Goal: Information Seeking & Learning: Learn about a topic

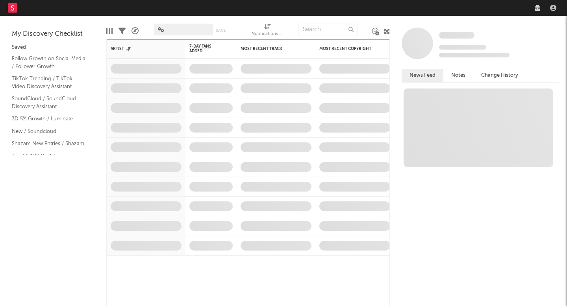
click at [84, 126] on div "Follow Growth on Social Media / Follower Growth TikTok Trending / TikTok Video …" at bounding box center [53, 114] width 83 height 125
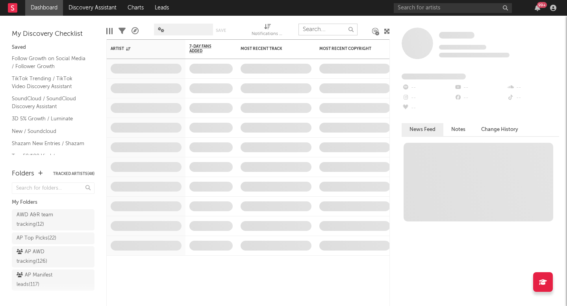
click at [314, 33] on input "text" at bounding box center [327, 30] width 59 height 12
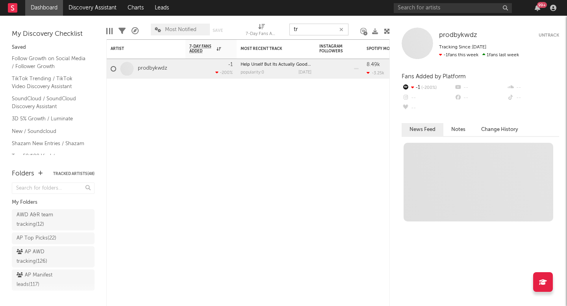
type input "t"
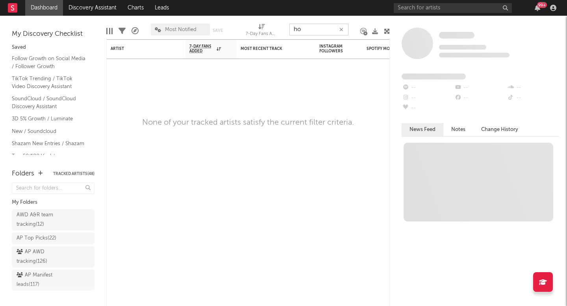
type input "h"
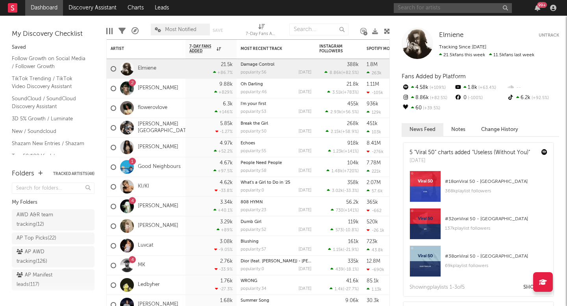
click at [435, 3] on input "text" at bounding box center [453, 8] width 118 height 10
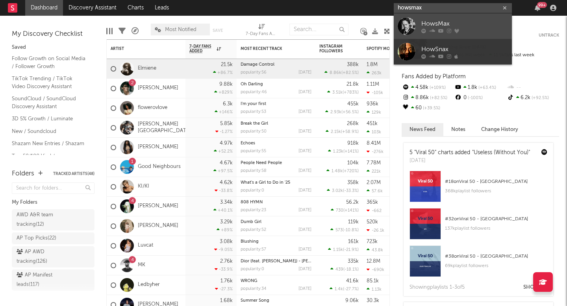
type input "howsmax"
click at [461, 26] on div "HowsMax" at bounding box center [464, 23] width 87 height 9
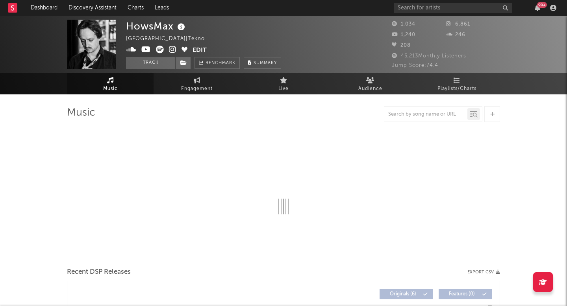
select select "6m"
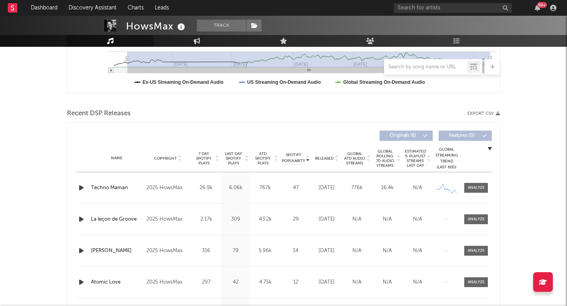
scroll to position [297, 0]
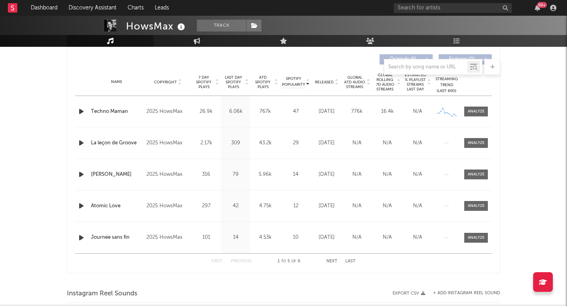
click at [113, 111] on div "Techno Maman" at bounding box center [117, 112] width 52 height 8
click at [469, 112] on div at bounding box center [476, 112] width 17 height 6
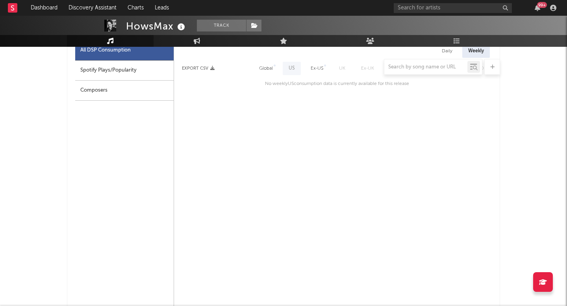
scroll to position [389, 0]
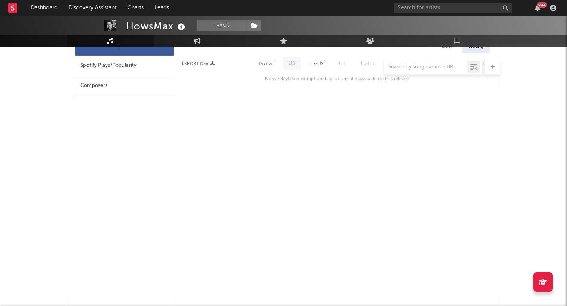
click at [267, 70] on div at bounding box center [283, 67] width 433 height 16
click at [265, 65] on div at bounding box center [283, 67] width 433 height 16
click at [265, 62] on div at bounding box center [283, 67] width 433 height 16
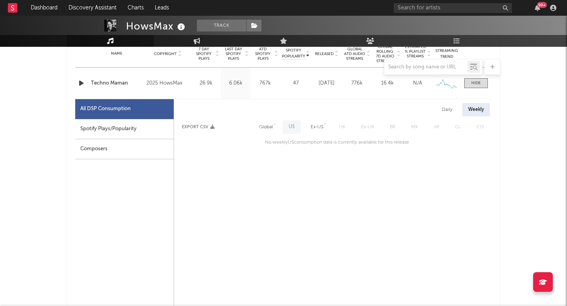
scroll to position [317, 0]
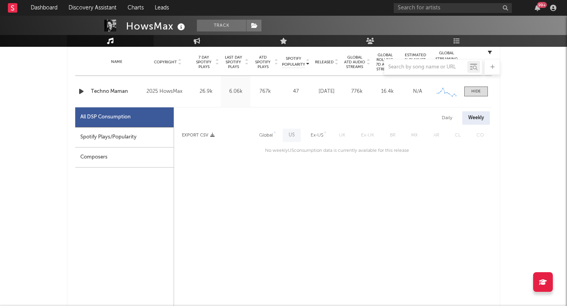
click at [272, 133] on div "Global" at bounding box center [266, 135] width 14 height 9
select select "1w"
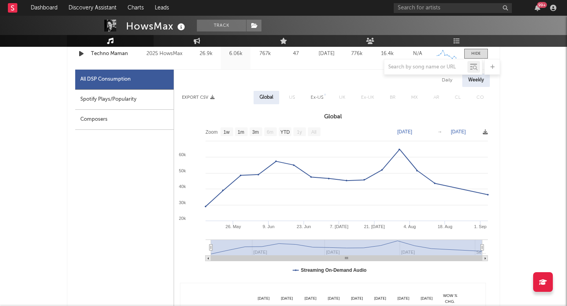
scroll to position [361, 0]
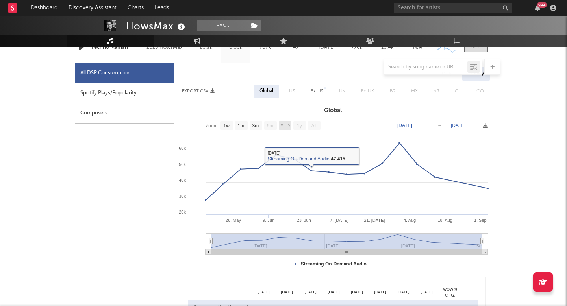
click at [284, 124] on text "YTD" at bounding box center [284, 126] width 9 height 6
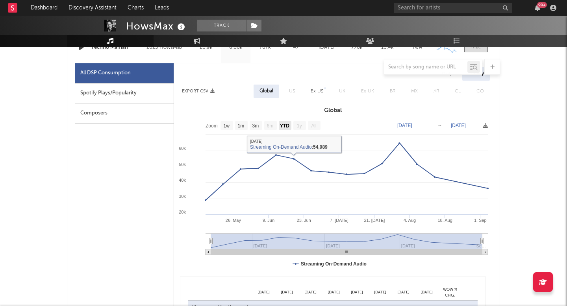
click at [287, 128] on text "YTD" at bounding box center [284, 126] width 9 height 6
select select "YTD"
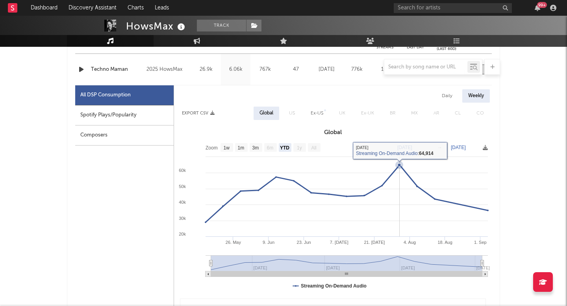
scroll to position [389, 0]
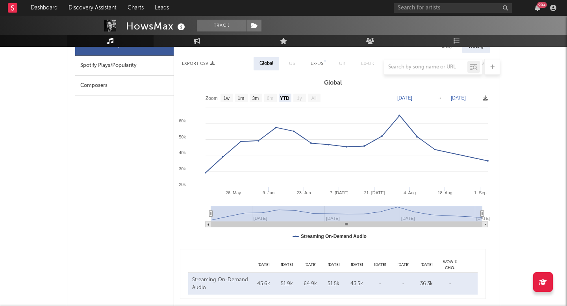
drag, startPoint x: 210, startPoint y: 215, endPoint x: 161, endPoint y: 213, distance: 49.2
click at [161, 213] on div "All DSP Consumption Spotify Plays/Popularity Composers Daily Weekly Export CSV …" at bounding box center [283, 223] width 417 height 374
click at [207, 223] on rect at bounding box center [209, 225] width 6 height 6
drag, startPoint x: 210, startPoint y: 213, endPoint x: 206, endPoint y: 213, distance: 4.7
click at [206, 213] on icon "Created with Highcharts 10.3.3 26. May [DATE]. Jun [DATE]. [DATE] [DATE]. [DATE…" at bounding box center [333, 169] width 318 height 158
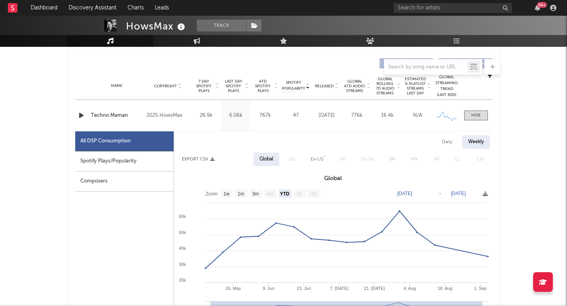
scroll to position [282, 0]
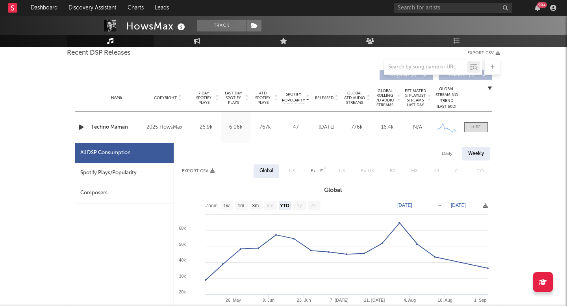
click at [110, 178] on div "Spotify Plays/Popularity" at bounding box center [124, 173] width 98 height 20
select select "1w"
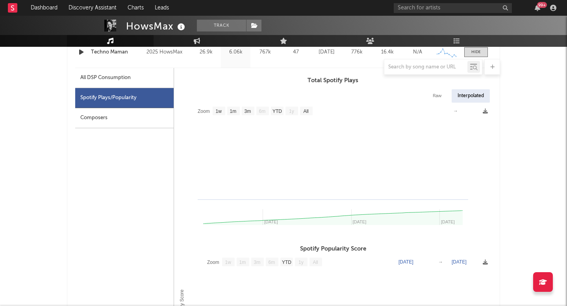
scroll to position [364, 0]
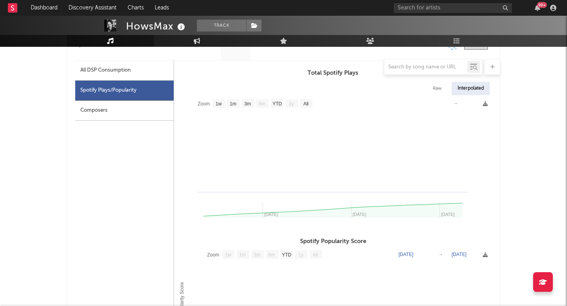
click at [390, 215] on icon at bounding box center [332, 210] width 259 height 15
drag, startPoint x: 430, startPoint y: 208, endPoint x: 419, endPoint y: 208, distance: 11.0
click at [430, 208] on icon at bounding box center [332, 210] width 259 height 15
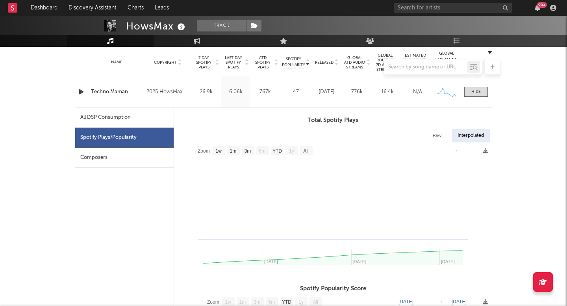
scroll to position [304, 0]
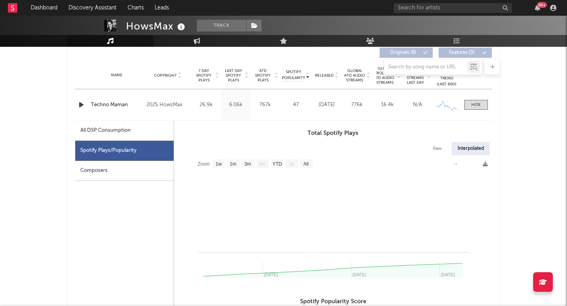
click at [124, 132] on div "All DSP Consumption" at bounding box center [105, 130] width 50 height 9
select select "YTD"
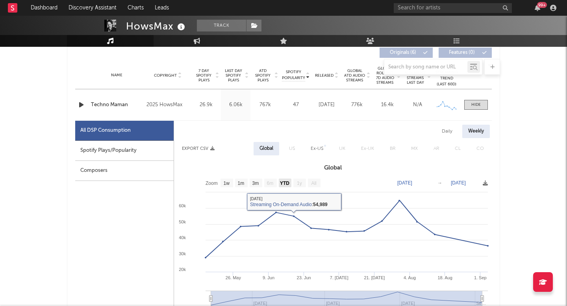
click at [283, 180] on rect at bounding box center [285, 183] width 13 height 9
select select "All"
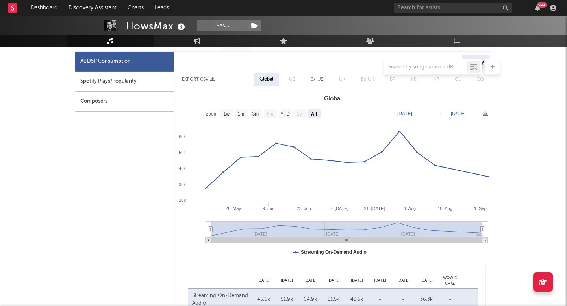
scroll to position [348, 0]
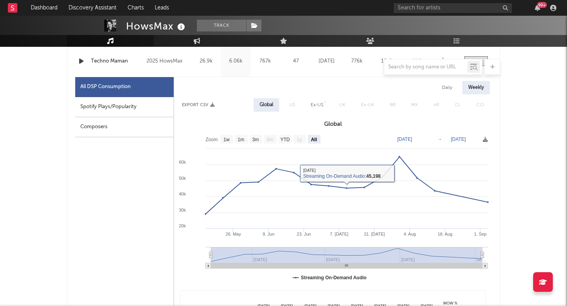
click at [135, 93] on div "All DSP Consumption" at bounding box center [124, 87] width 98 height 20
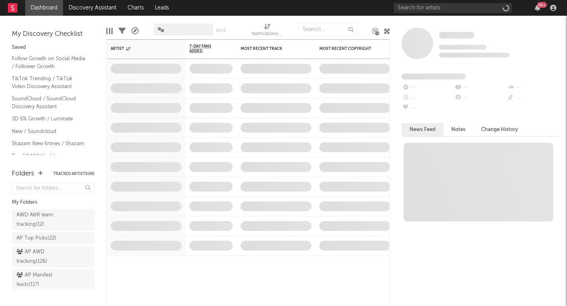
click at [455, 13] on div "99 +" at bounding box center [476, 8] width 165 height 16
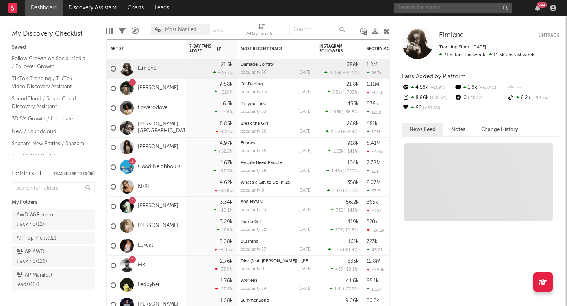
click at [445, 8] on input "text" at bounding box center [453, 8] width 118 height 10
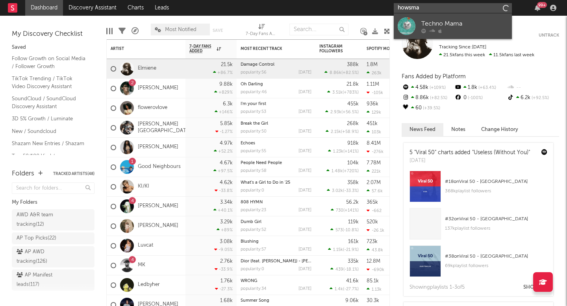
type input "howsmax"
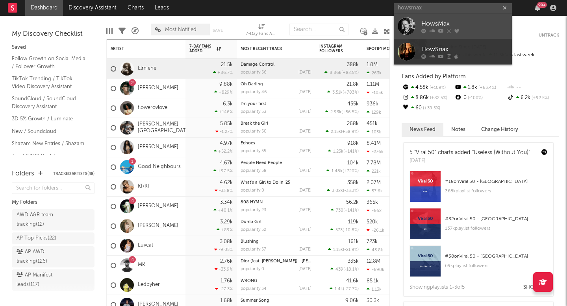
click at [457, 27] on div "HowsMax" at bounding box center [464, 23] width 87 height 9
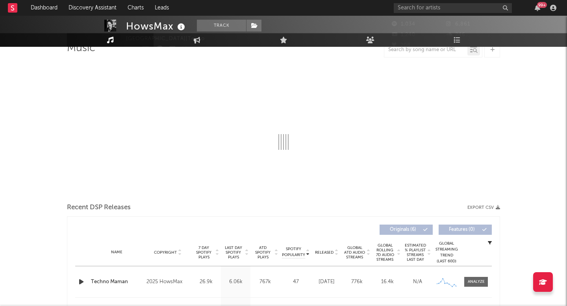
select select "6m"
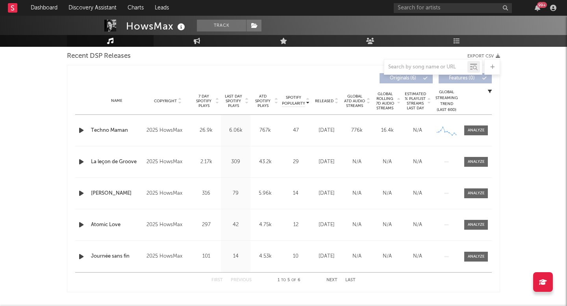
scroll to position [299, 0]
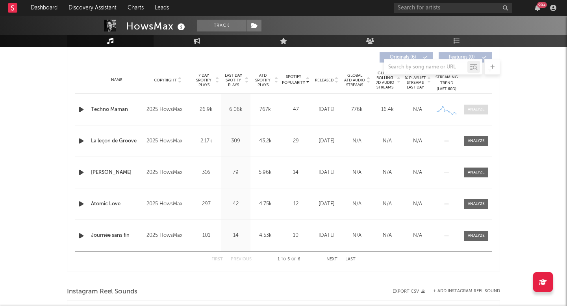
click at [479, 110] on div at bounding box center [476, 110] width 17 height 6
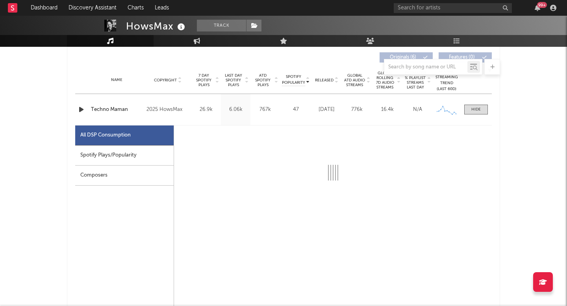
select select "1w"
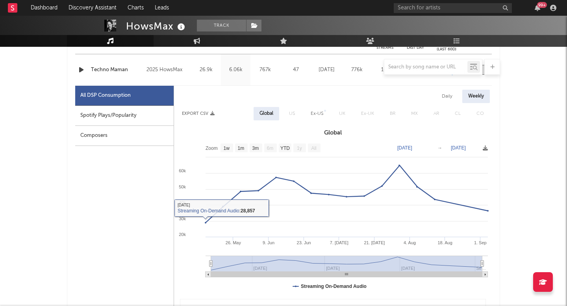
scroll to position [334, 0]
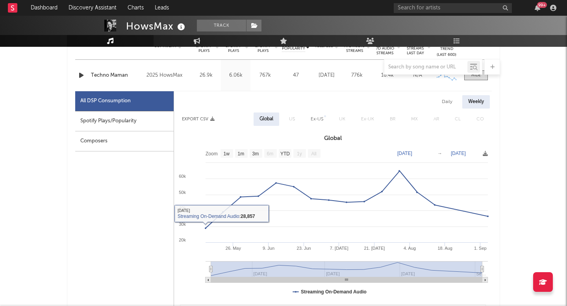
click at [135, 141] on div "Composers" at bounding box center [124, 142] width 98 height 20
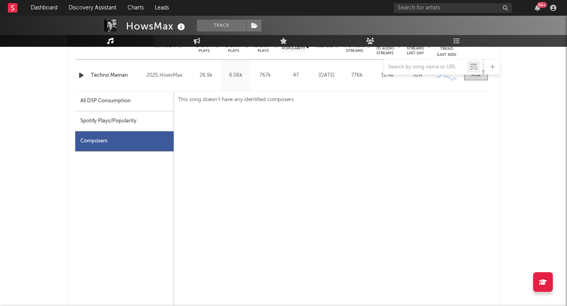
click at [130, 116] on div "Spotify Plays/Popularity" at bounding box center [124, 121] width 98 height 20
select select "1w"
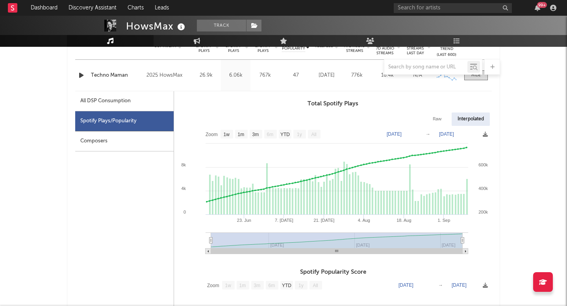
click at [130, 101] on div "All DSP Consumption" at bounding box center [105, 100] width 50 height 9
select select "1w"
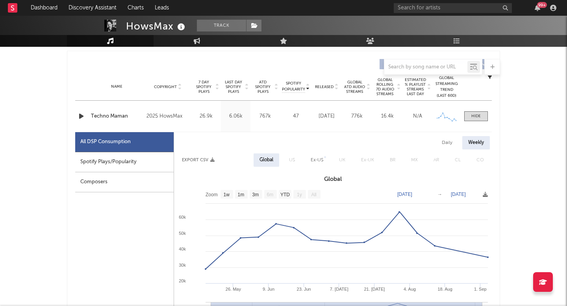
scroll to position [274, 0]
